Goal: Transaction & Acquisition: Obtain resource

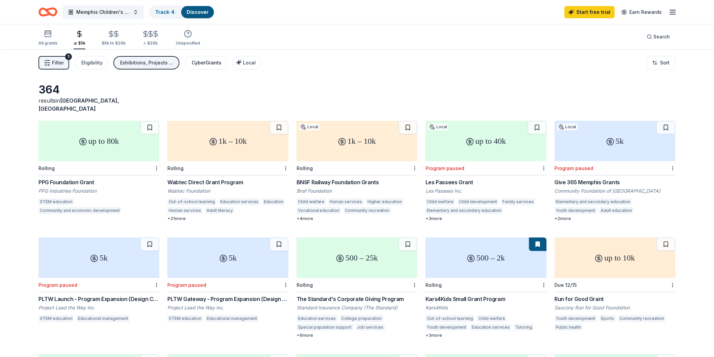
click at [203, 64] on div "CyberGrants" at bounding box center [207, 63] width 30 height 8
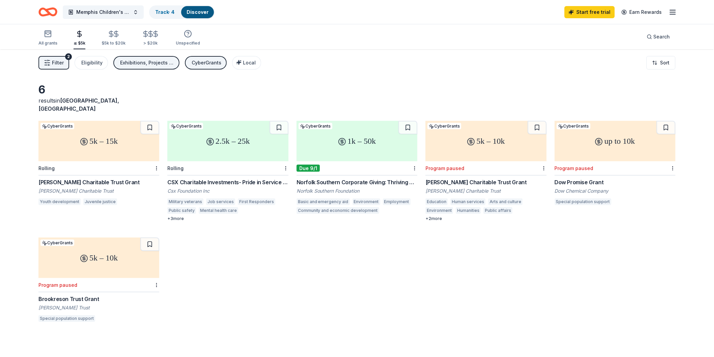
click at [80, 178] on div "Willis C. Helm Charitable Trust Grant" at bounding box center [98, 182] width 121 height 8
click at [328, 187] on div "Norfolk Southern Foundation" at bounding box center [356, 190] width 121 height 7
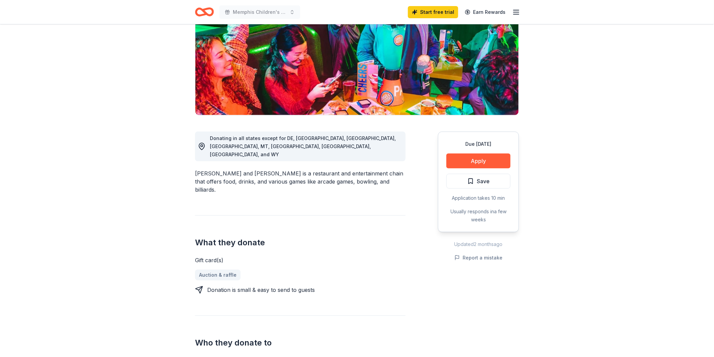
scroll to position [65, 0]
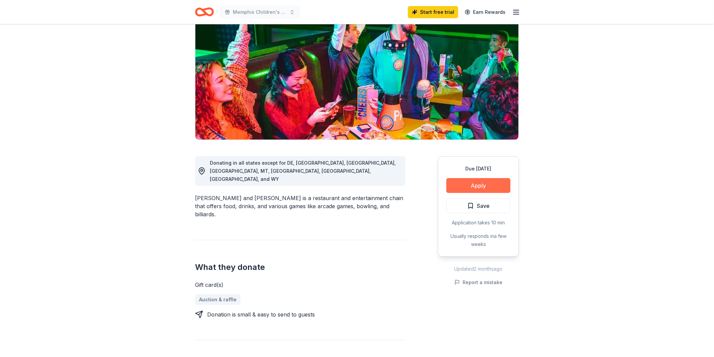
click at [487, 182] on button "Apply" at bounding box center [478, 185] width 64 height 15
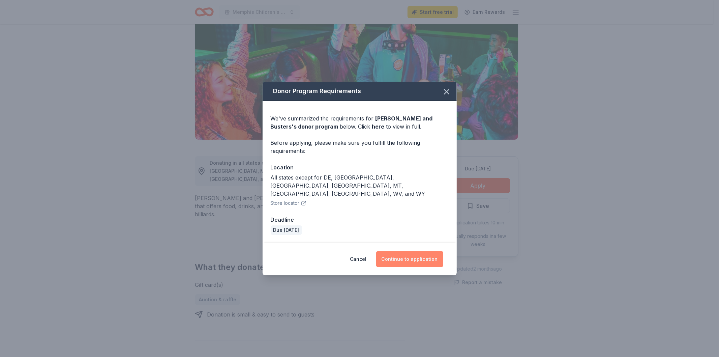
click at [433, 251] on button "Continue to application" at bounding box center [409, 259] width 67 height 16
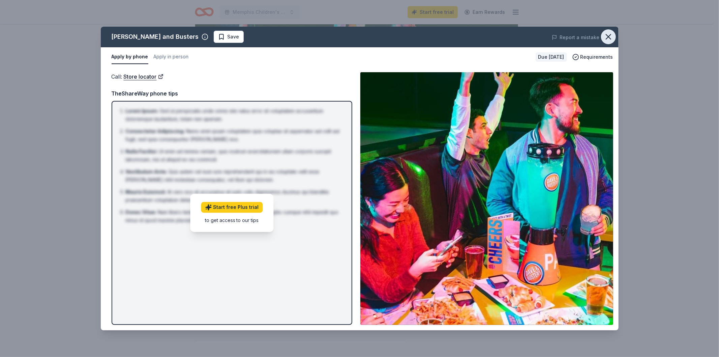
click at [609, 36] on icon "button" at bounding box center [608, 36] width 5 height 5
